Goal: Information Seeking & Learning: Learn about a topic

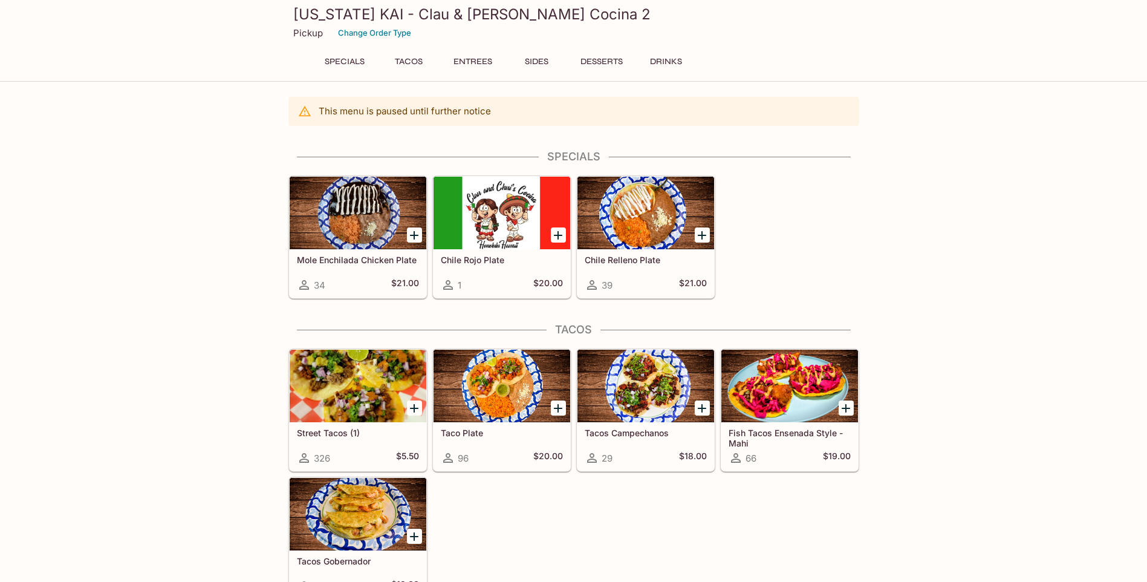
click at [488, 67] on button "Entrees" at bounding box center [473, 61] width 54 height 17
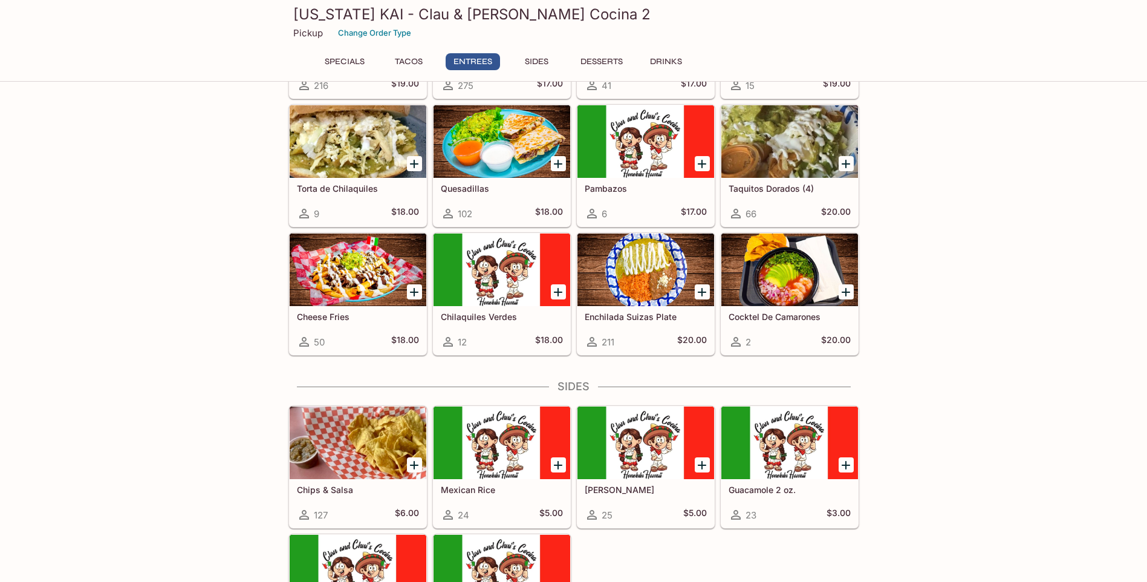
scroll to position [642, 0]
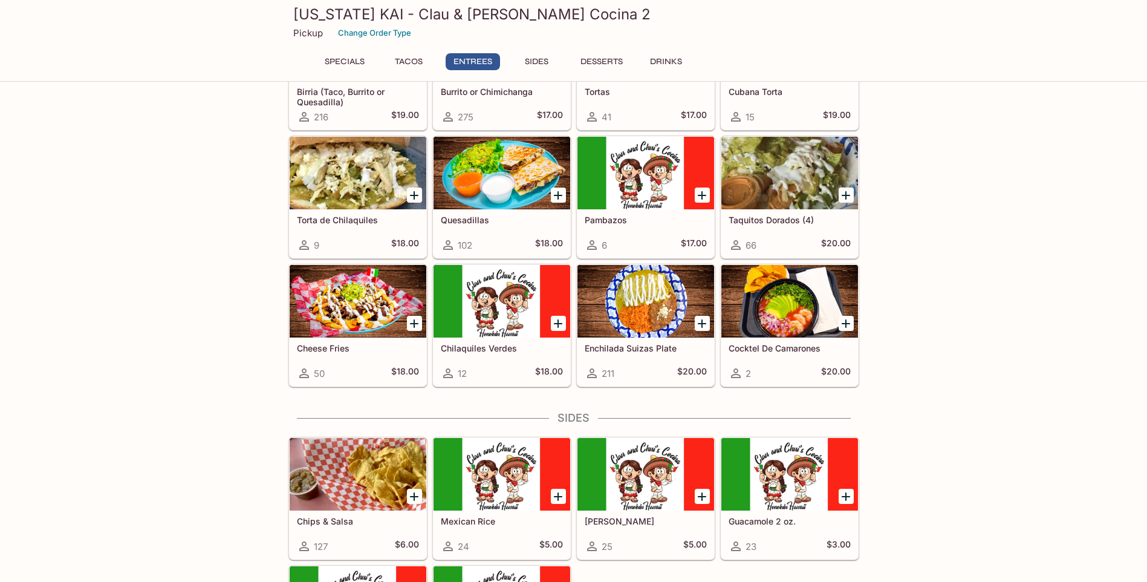
click at [634, 297] on div at bounding box center [645, 301] width 137 height 73
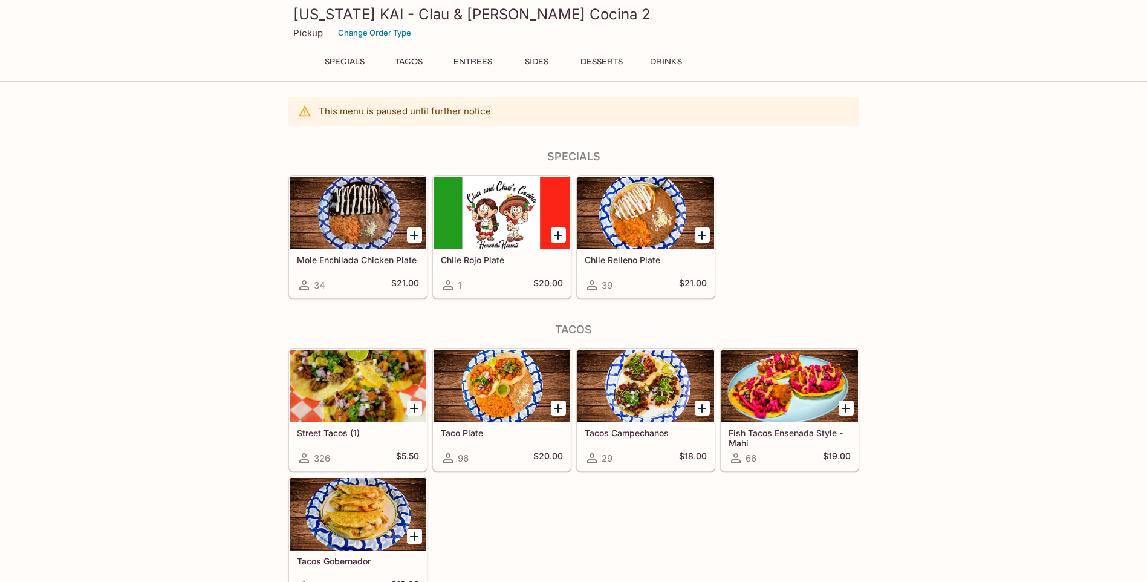
click at [608, 210] on div at bounding box center [645, 213] width 137 height 73
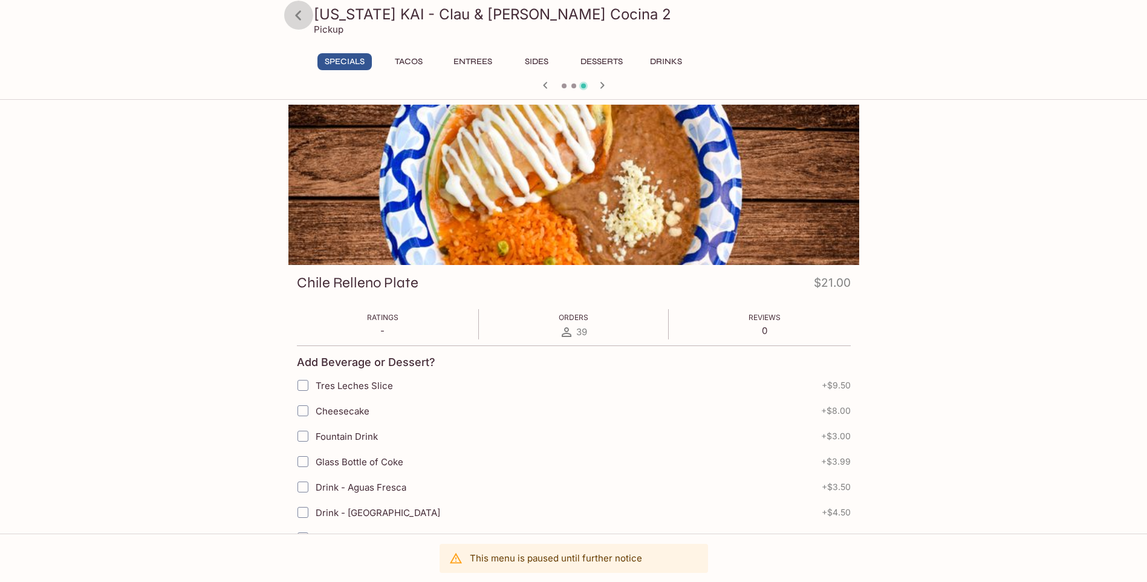
click at [293, 10] on icon at bounding box center [298, 15] width 21 height 21
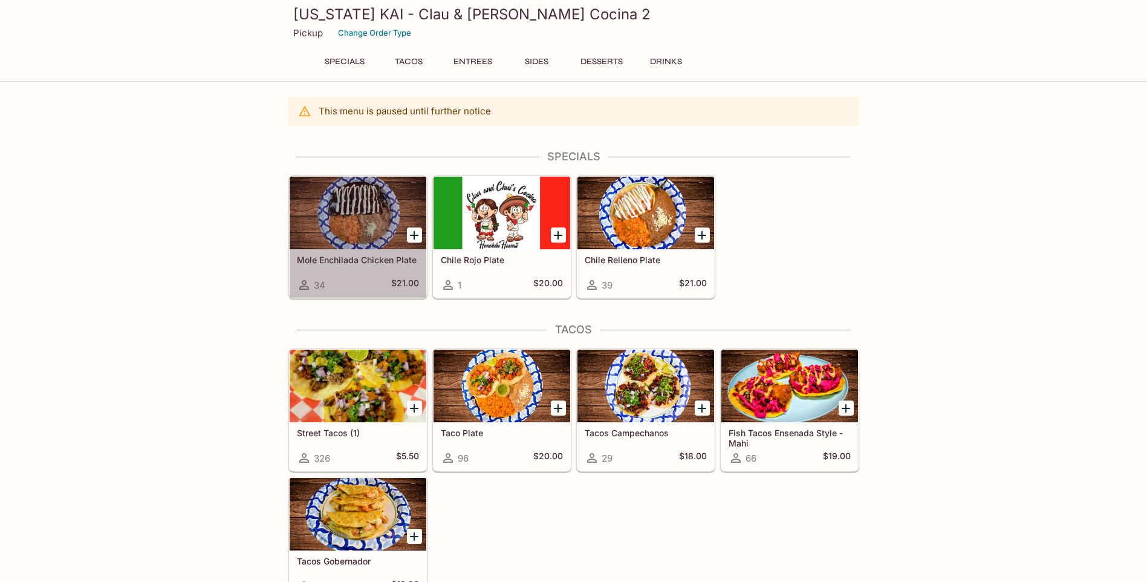
click at [375, 223] on div at bounding box center [358, 213] width 137 height 73
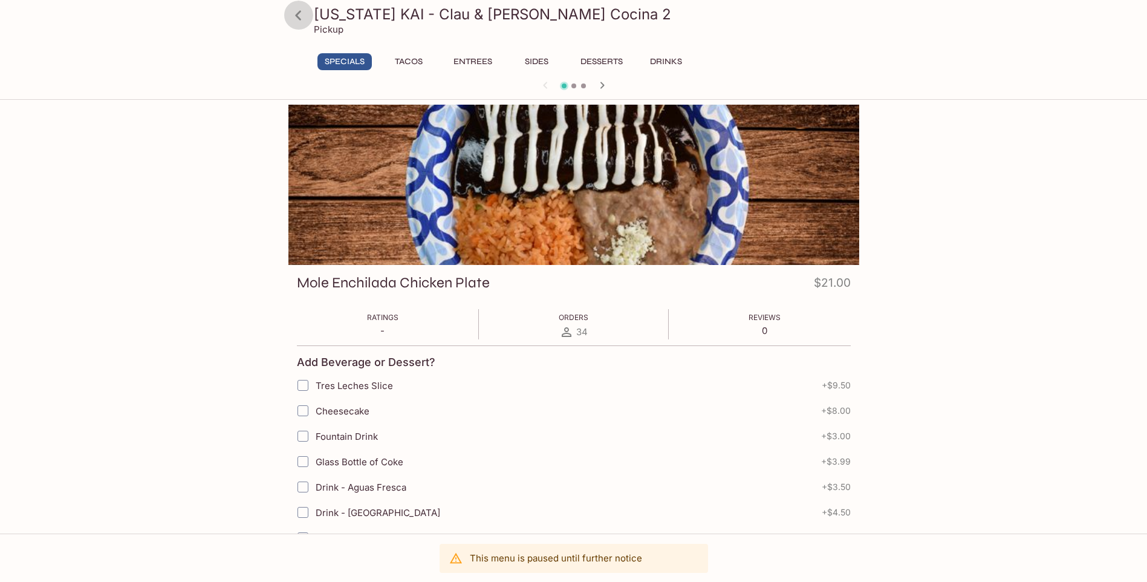
click at [293, 14] on icon at bounding box center [298, 15] width 21 height 21
